Goal: Information Seeking & Learning: Learn about a topic

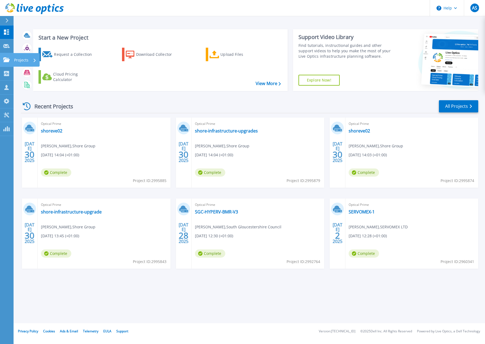
click at [20, 62] on p "Projects" at bounding box center [21, 60] width 14 height 14
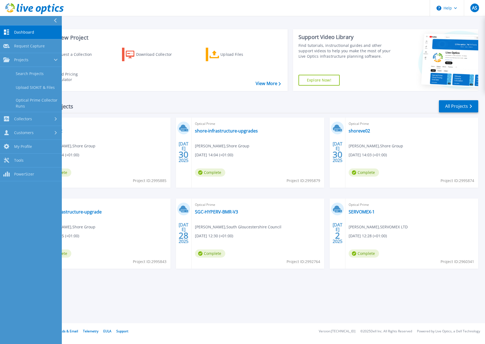
click at [188, 100] on div "Recent Projects All Projects" at bounding box center [250, 107] width 458 height 14
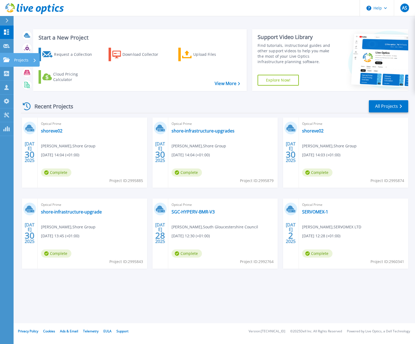
click at [21, 61] on p "Projects" at bounding box center [21, 60] width 14 height 14
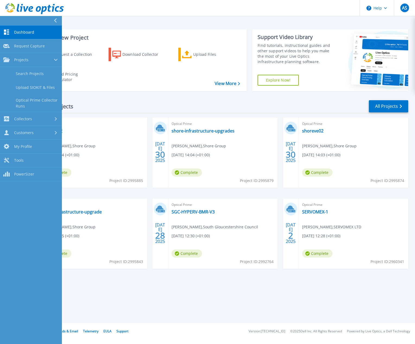
click at [235, 109] on div "Recent Projects All Projects" at bounding box center [214, 107] width 387 height 14
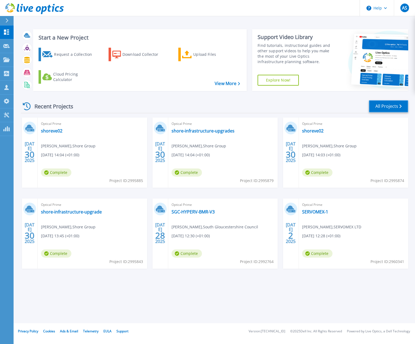
click at [388, 110] on link "All Projects" at bounding box center [388, 106] width 39 height 12
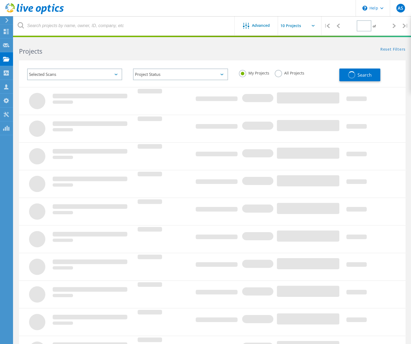
type input "1"
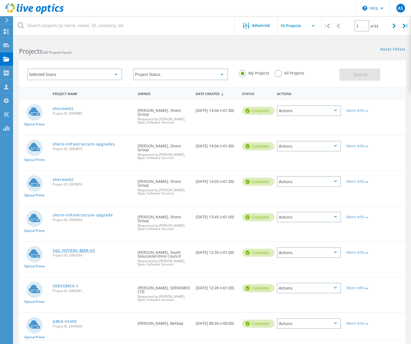
click at [78, 249] on link "SGC-HYPERV-BMR-V3" at bounding box center [74, 251] width 42 height 4
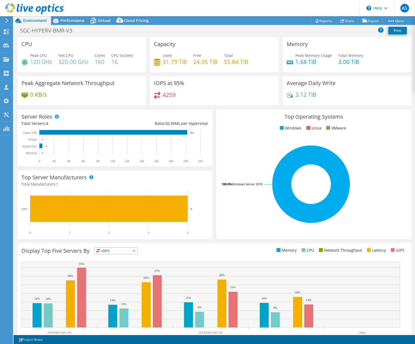
select select "EULondon"
select select "GBP"
click at [75, 19] on span "Performance" at bounding box center [72, 20] width 24 height 5
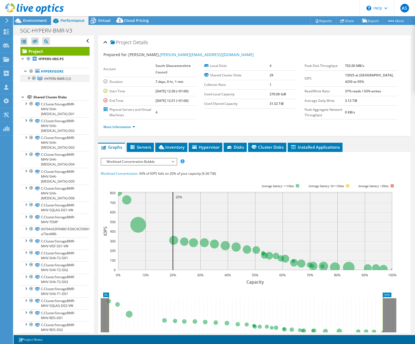
click at [29, 79] on div at bounding box center [28, 77] width 5 height 5
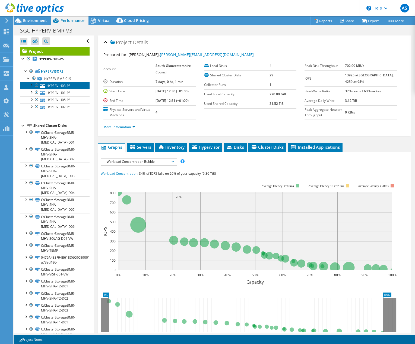
click at [63, 85] on link "HYPERV-H03-PS" at bounding box center [54, 85] width 69 height 7
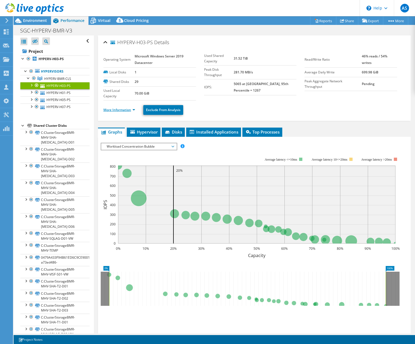
click at [134, 111] on link "More Information" at bounding box center [119, 110] width 32 height 5
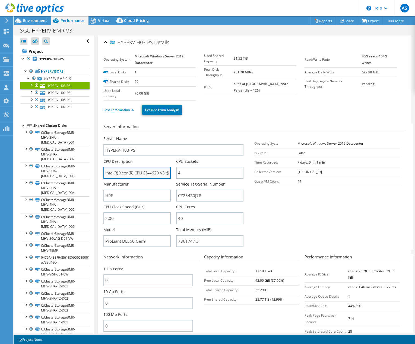
drag, startPoint x: 144, startPoint y: 173, endPoint x: 158, endPoint y: 170, distance: 14.3
click at [158, 170] on input "Intel(R) Xeon(R) CPU E5-4620 v3 @ 2.00GHz" at bounding box center [136, 173] width 67 height 12
click at [41, 22] on span "Environment" at bounding box center [35, 20] width 24 height 5
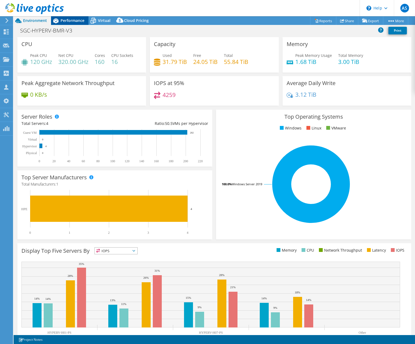
click at [77, 20] on span "Performance" at bounding box center [72, 20] width 24 height 5
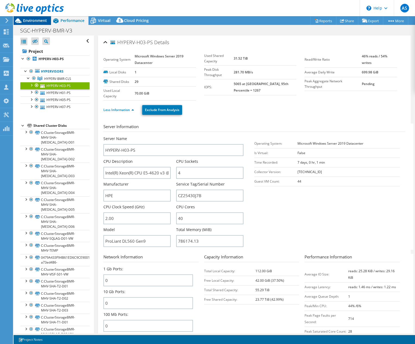
click at [38, 21] on span "Environment" at bounding box center [35, 20] width 24 height 5
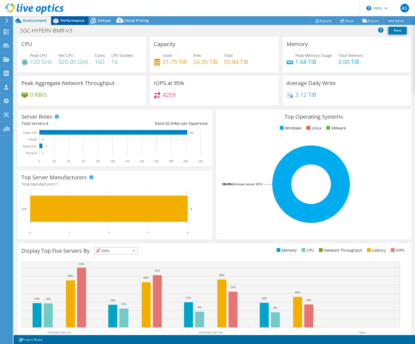
click at [68, 24] on div "Performance" at bounding box center [69, 20] width 37 height 9
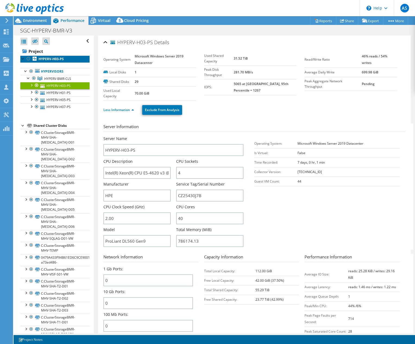
click at [42, 60] on b "HYPERV-H03-PS" at bounding box center [51, 59] width 25 height 5
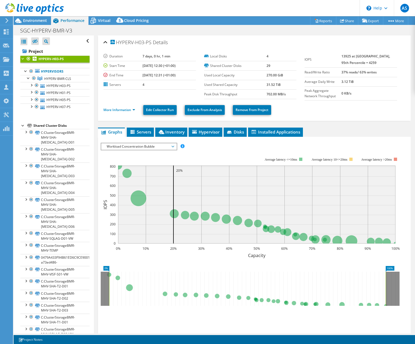
click at [172, 147] on span "Workload Concentration Bubble" at bounding box center [139, 146] width 70 height 7
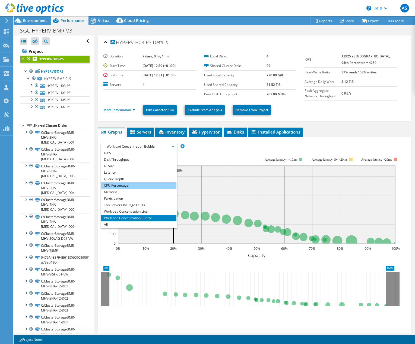
click at [138, 185] on li "CPU Percentage" at bounding box center [138, 186] width 75 height 7
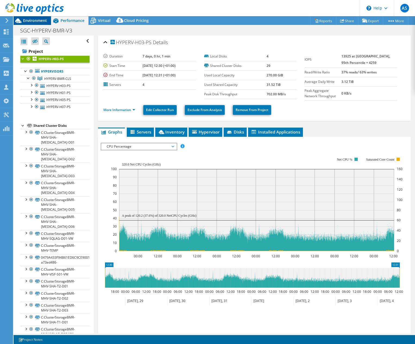
click at [39, 22] on span "Environment" at bounding box center [35, 20] width 24 height 5
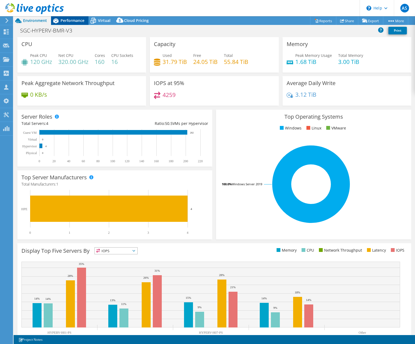
click at [71, 22] on span "Performance" at bounding box center [72, 20] width 24 height 5
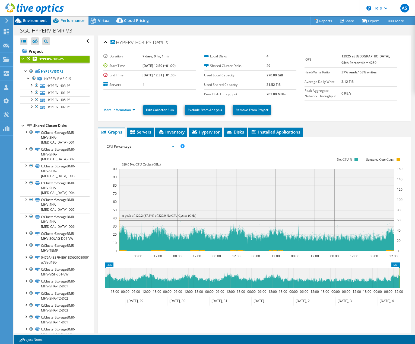
click at [43, 20] on span "Environment" at bounding box center [35, 20] width 24 height 5
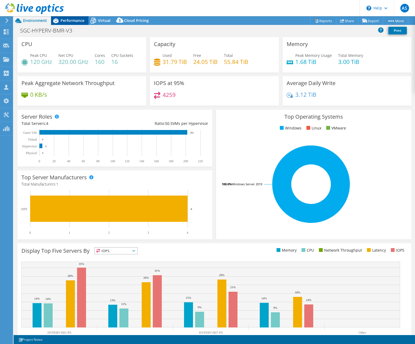
click at [69, 18] on div "Performance" at bounding box center [69, 20] width 37 height 9
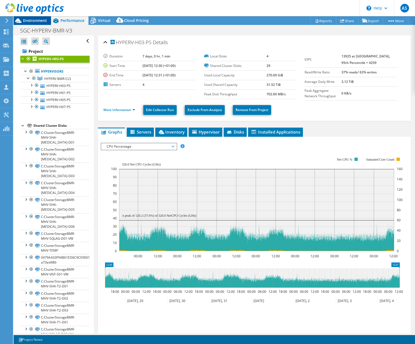
click at [36, 20] on span "Environment" at bounding box center [35, 20] width 24 height 5
